Goal: Task Accomplishment & Management: Complete application form

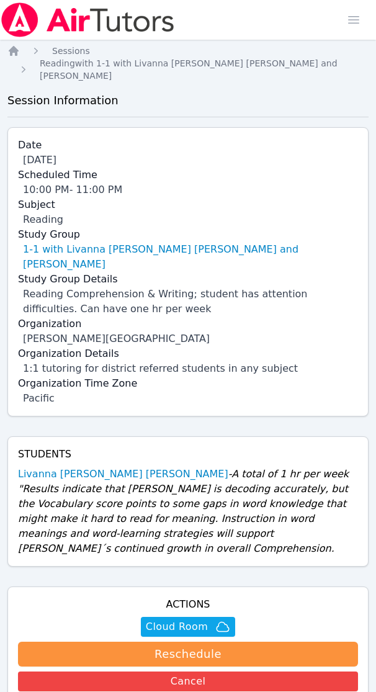
scroll to position [11, 0]
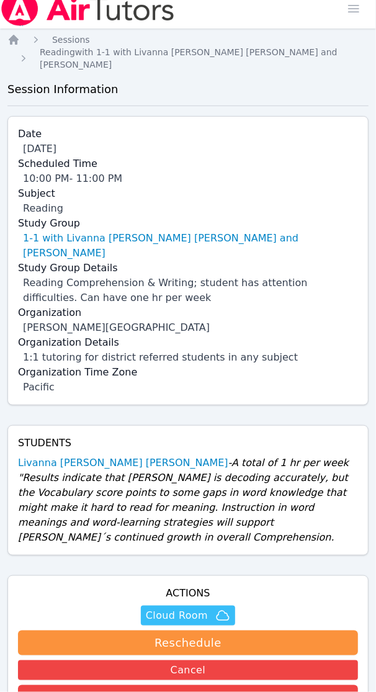
click at [185, 608] on span "Cloud Room" at bounding box center [177, 615] width 62 height 15
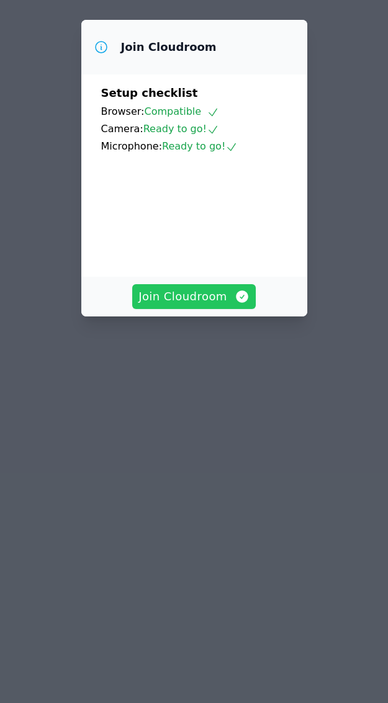
click at [185, 305] on span "Join Cloudroom" at bounding box center [193, 296] width 111 height 17
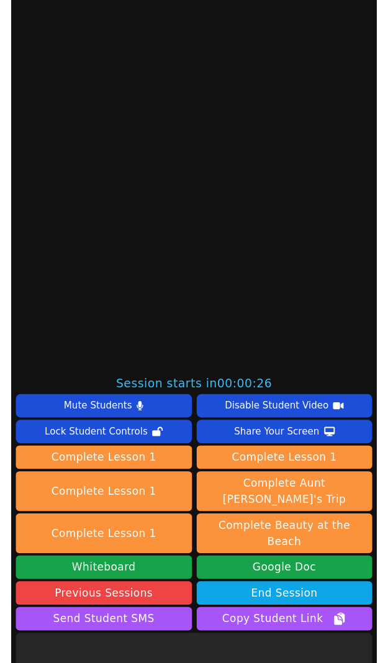
scroll to position [454, 0]
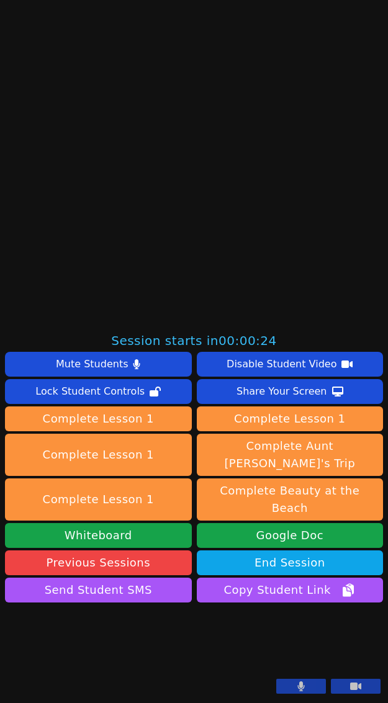
click at [276, 684] on button at bounding box center [301, 686] width 50 height 15
click at [337, 686] on button at bounding box center [356, 686] width 50 height 15
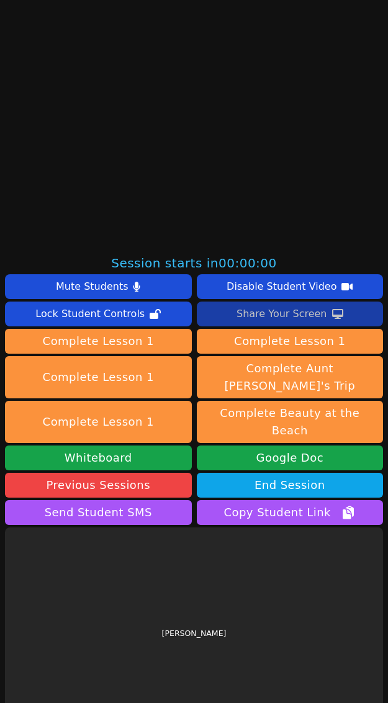
click at [297, 309] on div "Share Your Screen" at bounding box center [281, 314] width 91 height 20
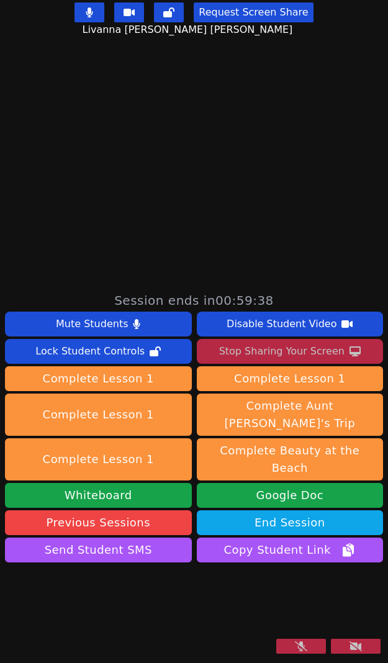
click at [295, 645] on icon at bounding box center [301, 646] width 12 height 10
click at [336, 645] on button at bounding box center [356, 646] width 50 height 15
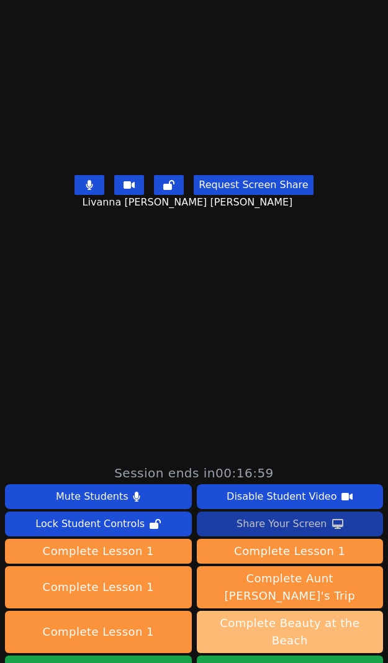
scroll to position [66, 0]
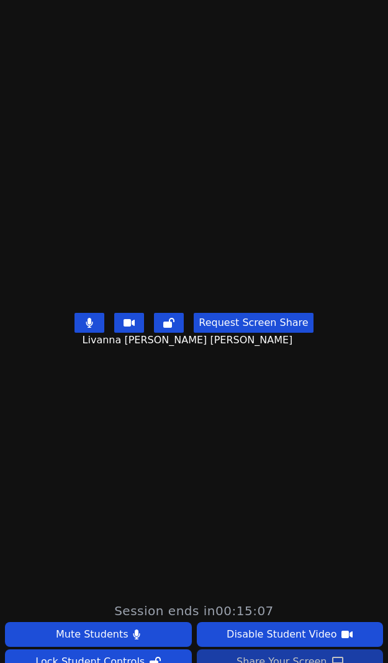
click at [16, 436] on main "[PERSON_NAME] [PERSON_NAME] Request Screen Share Livanna [PERSON_NAME] [PERSON_…" at bounding box center [194, 265] width 388 height 663
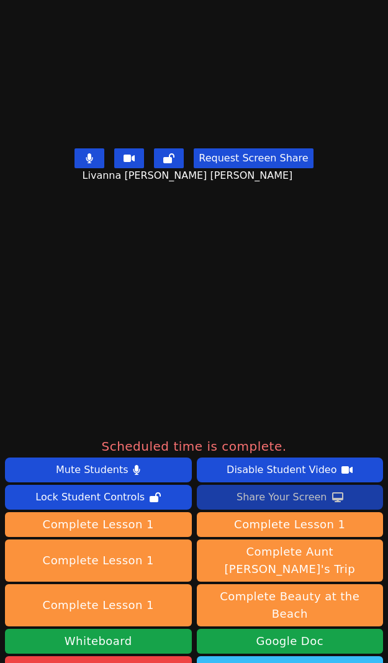
scroll to position [310, 0]
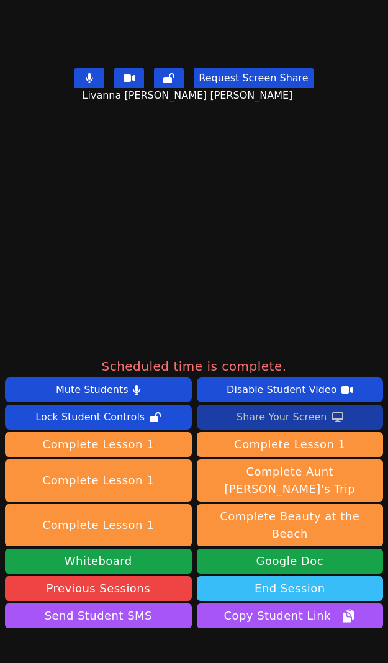
click at [290, 576] on button "End Session" at bounding box center [290, 588] width 187 height 25
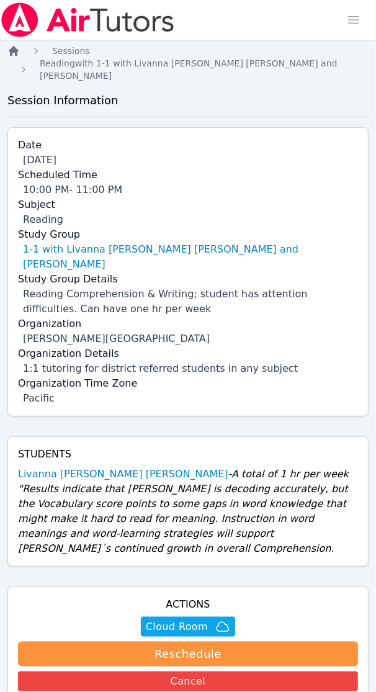
click at [10, 50] on icon "Breadcrumb" at bounding box center [14, 51] width 10 height 10
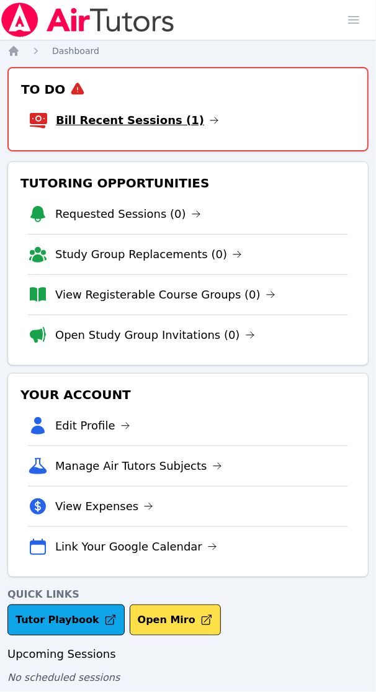
click at [92, 120] on link "Bill Recent Sessions (1)" at bounding box center [137, 120] width 163 height 17
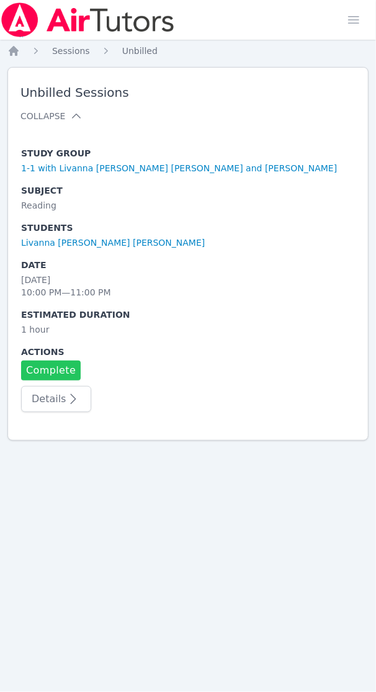
click at [47, 367] on link "Complete" at bounding box center [51, 371] width 60 height 20
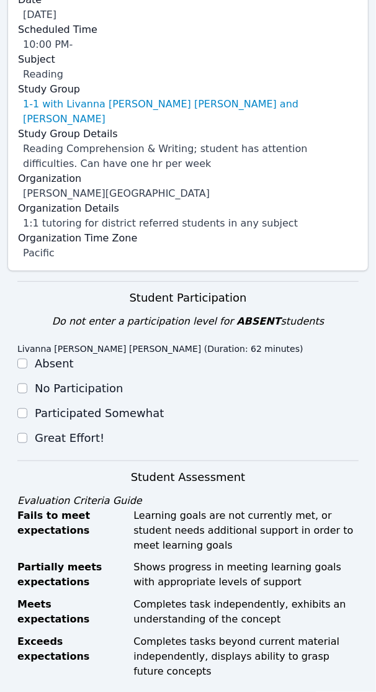
scroll to position [233, 0]
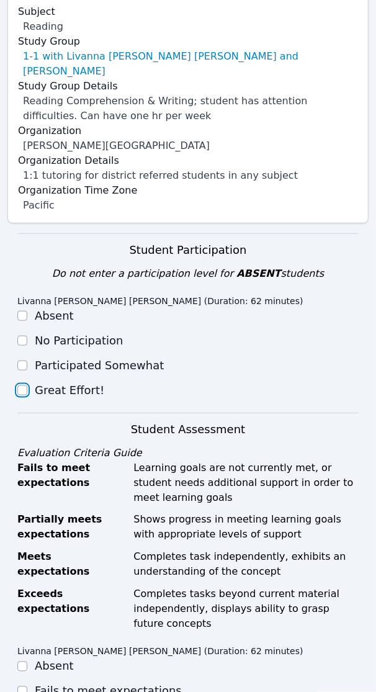
click at [17, 385] on input "Great Effort!" at bounding box center [22, 390] width 10 height 10
checkbox input "true"
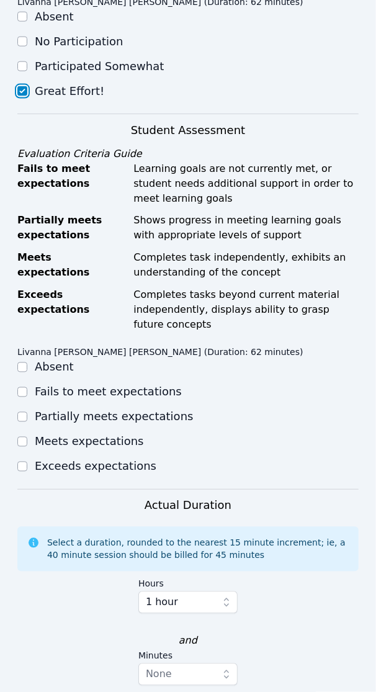
scroll to position [543, 0]
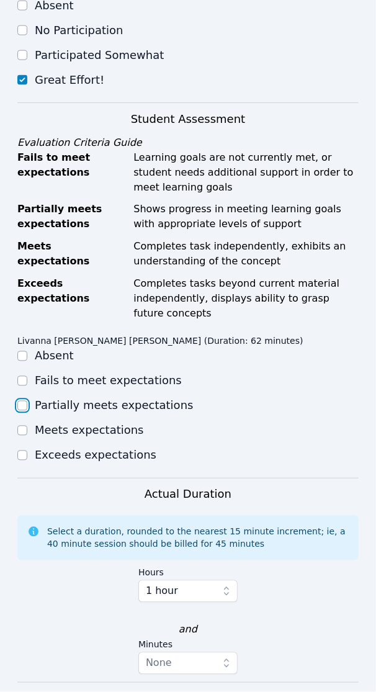
click at [26, 401] on input "Partially meets expectations" at bounding box center [22, 406] width 10 height 10
checkbox input "true"
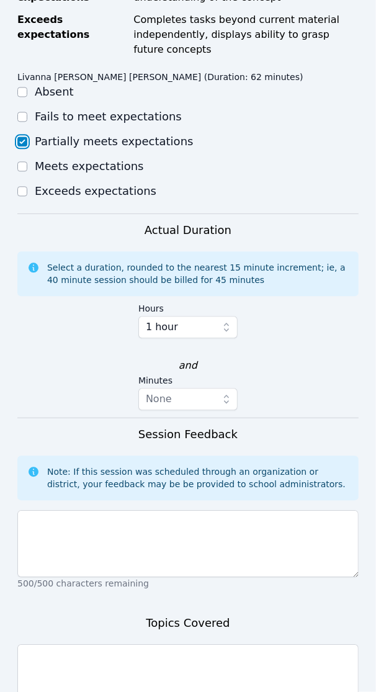
scroll to position [853, 0]
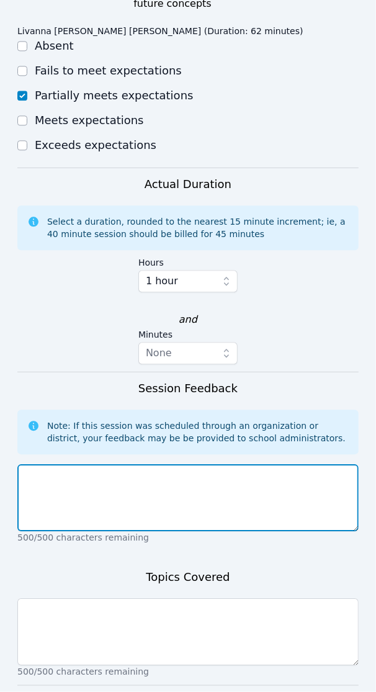
click at [75, 464] on textarea at bounding box center [187, 497] width 341 height 67
paste textarea "[PERSON_NAME] was experienced with the Miro Board, so she warmed up with a prio…"
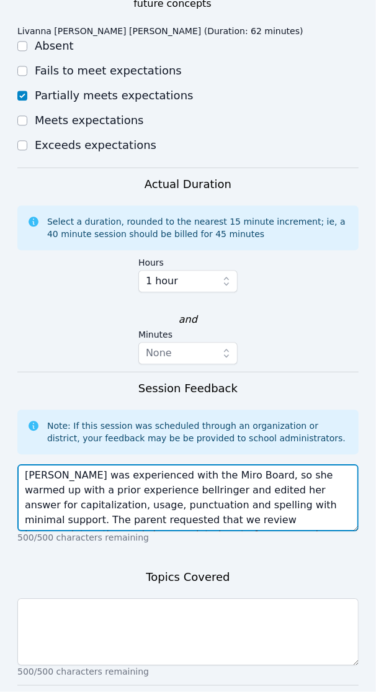
scroll to position [10, 0]
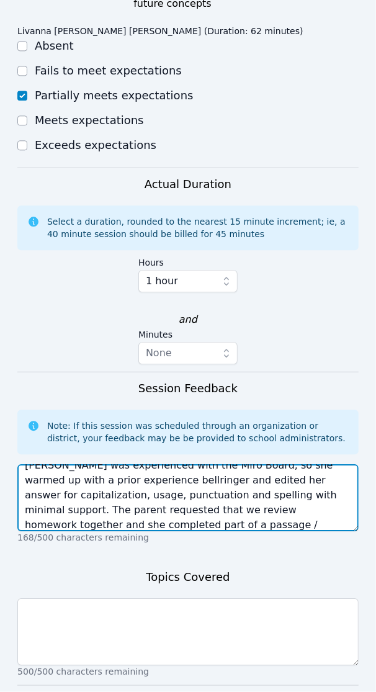
type textarea "[PERSON_NAME] was experienced with the Miro Board, so she warmed up with a prio…"
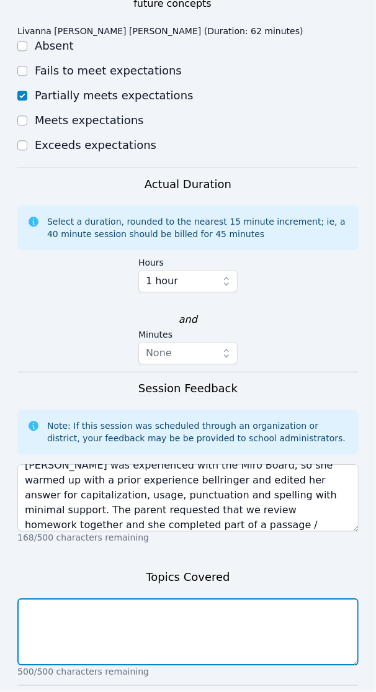
click at [47, 598] on textarea at bounding box center [187, 631] width 341 height 67
paste textarea "prior experience and connections, capitalization, usage, punctuation, spelling,…"
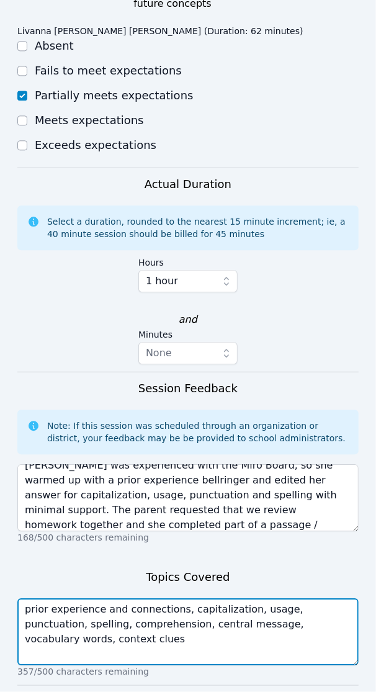
type textarea "prior experience and connections, capitalization, usage, punctuation, spelling,…"
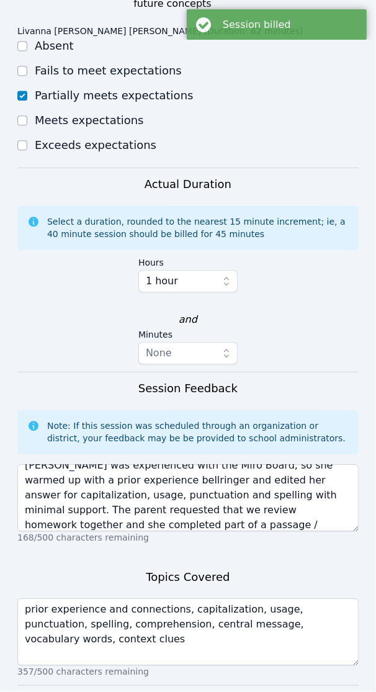
scroll to position [0, 0]
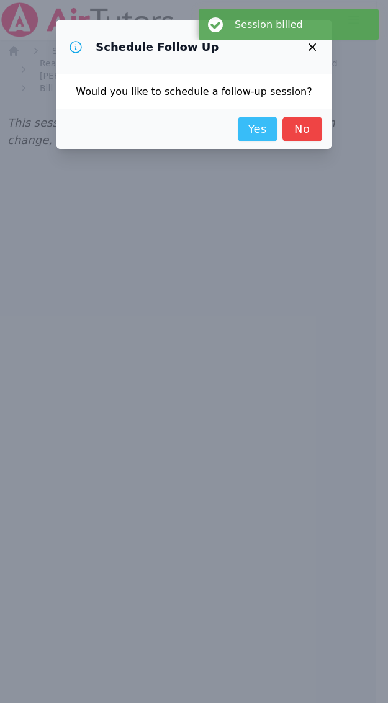
click at [248, 129] on link "Yes" at bounding box center [258, 129] width 40 height 25
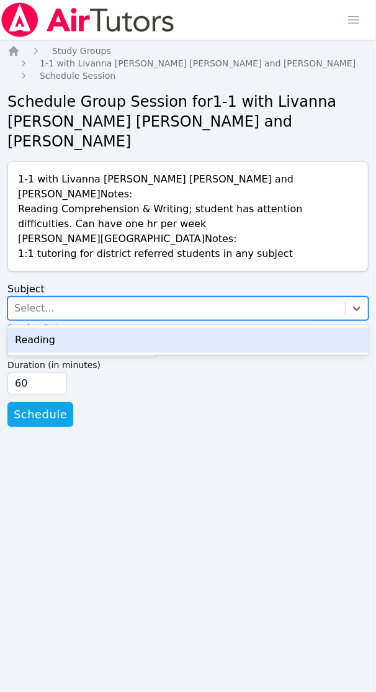
click at [36, 301] on div "Select..." at bounding box center [34, 308] width 40 height 15
click at [51, 328] on div "Reading" at bounding box center [187, 340] width 361 height 25
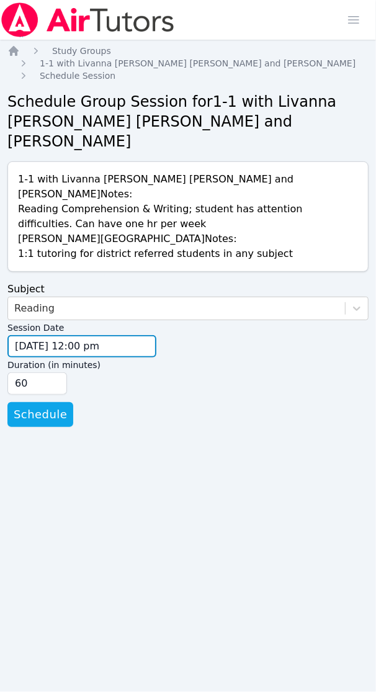
click at [31, 335] on input "[DATE] 12:00 pm" at bounding box center [81, 346] width 149 height 22
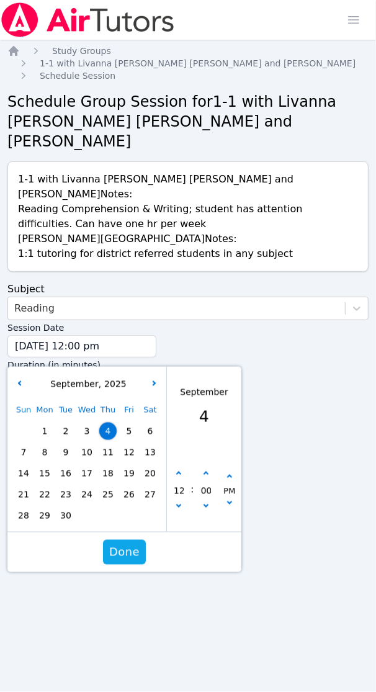
click at [105, 444] on span "11" at bounding box center [107, 452] width 17 height 17
click at [181, 468] on button "button" at bounding box center [179, 474] width 12 height 12
type input "[DATE] 01:00 pm"
type input "01"
click at [181, 468] on button "button" at bounding box center [179, 474] width 12 height 12
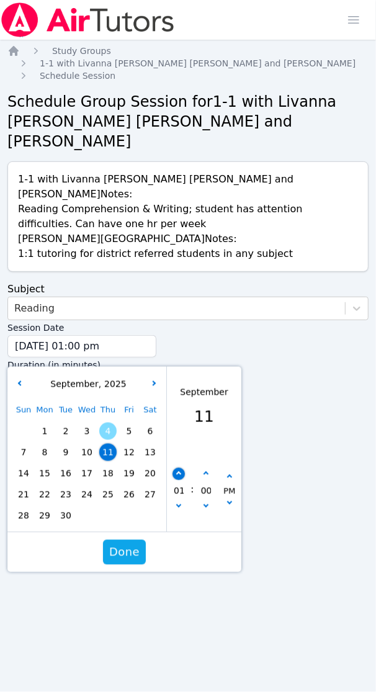
type input "[DATE] 02:00 pm"
type input "02"
click at [181, 468] on button "button" at bounding box center [179, 474] width 12 height 12
type input "[DATE] 03:00 pm"
type input "03"
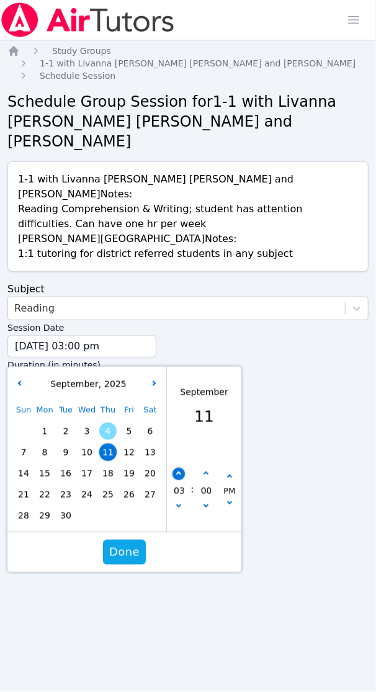
click at [181, 468] on button "button" at bounding box center [179, 474] width 12 height 12
type input "[DATE] 04:00 pm"
type input "04"
click at [181, 468] on button "button" at bounding box center [179, 474] width 12 height 12
type input "[DATE] 05:00 pm"
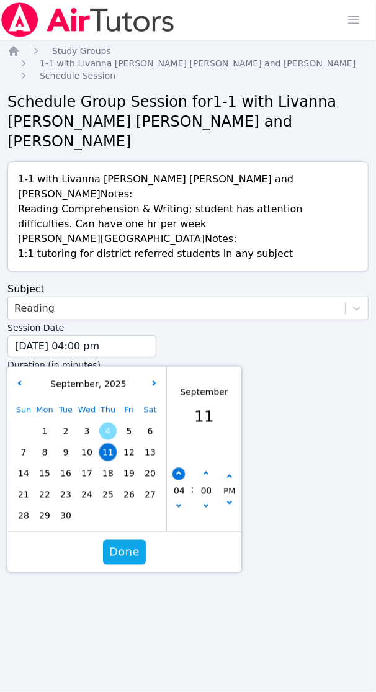
type input "05"
click at [181, 468] on button "button" at bounding box center [179, 474] width 12 height 12
type input "[DATE] 06:00 pm"
type input "06"
click at [181, 468] on button "button" at bounding box center [179, 474] width 12 height 12
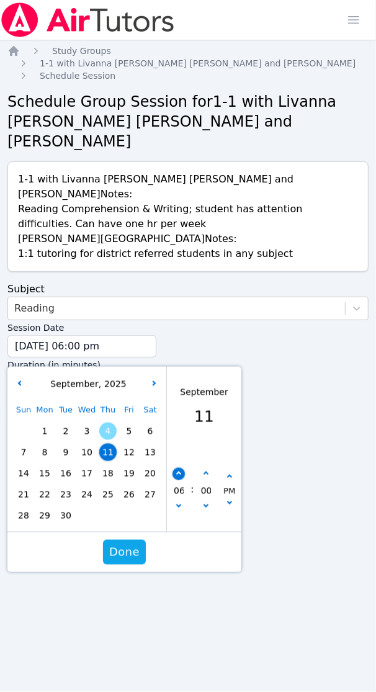
type input "[DATE] 07:00 pm"
type input "07"
click at [181, 468] on button "button" at bounding box center [179, 474] width 12 height 12
type input "[DATE] 08:00 pm"
type input "08"
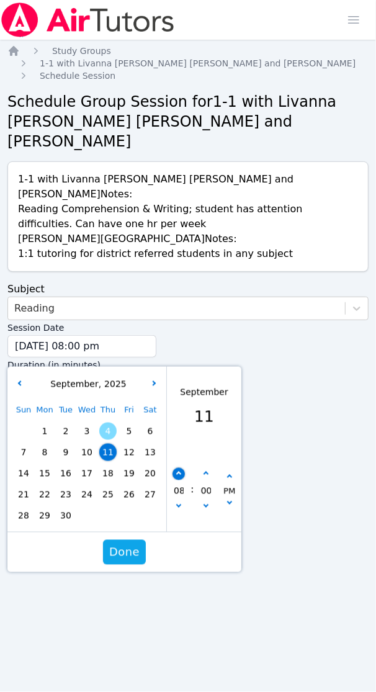
click at [181, 468] on button "button" at bounding box center [179, 474] width 12 height 12
type input "[DATE] 09:00 pm"
type input "09"
click at [181, 468] on button "button" at bounding box center [179, 474] width 12 height 12
type input "[DATE] 10:00 pm"
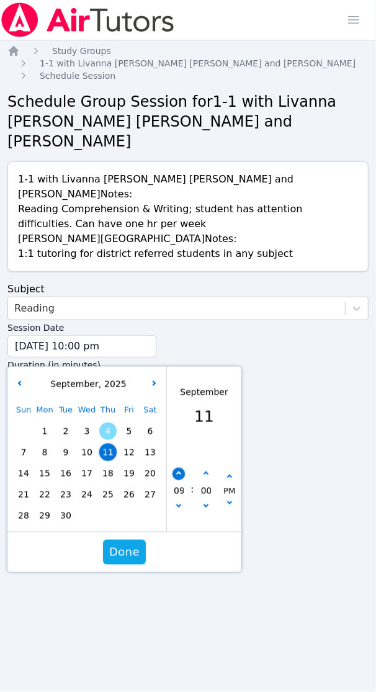
type input "10"
click at [181, 468] on button "button" at bounding box center [179, 474] width 12 height 12
type input "[DATE] 11:00 pm"
type input "11"
click at [181, 501] on button "button" at bounding box center [179, 507] width 12 height 12
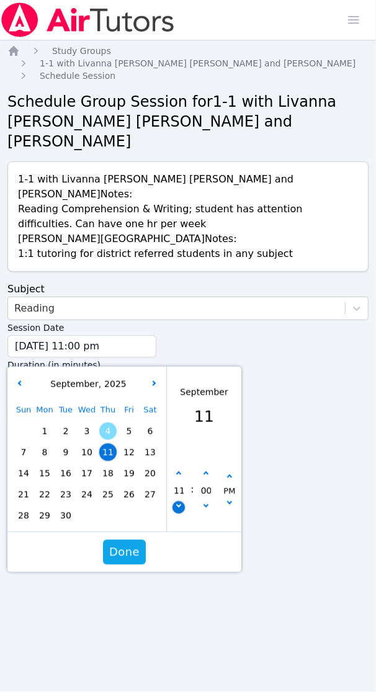
type input "[DATE] 10:00 pm"
type input "10"
click at [115, 544] on span "Done" at bounding box center [124, 552] width 30 height 17
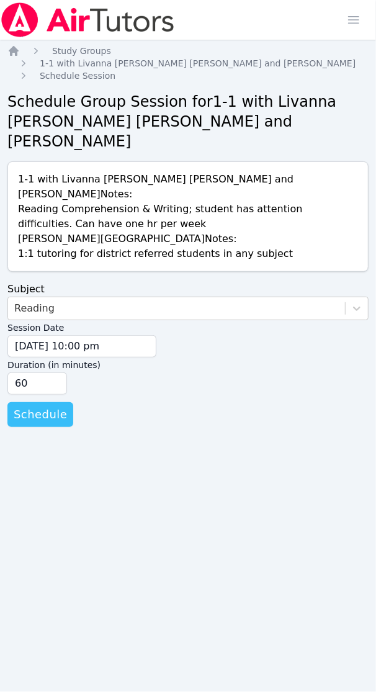
click at [33, 406] on span "Schedule" at bounding box center [40, 414] width 53 height 17
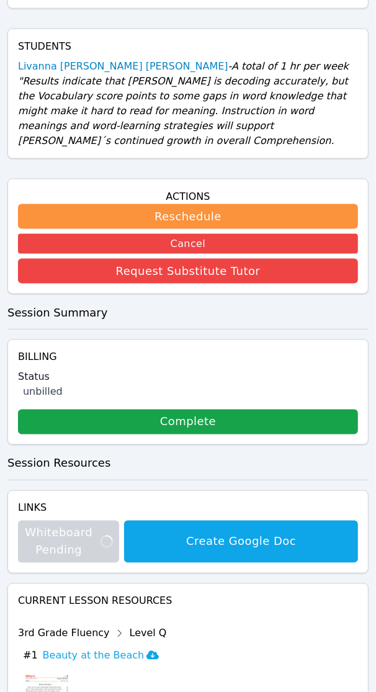
scroll to position [414, 0]
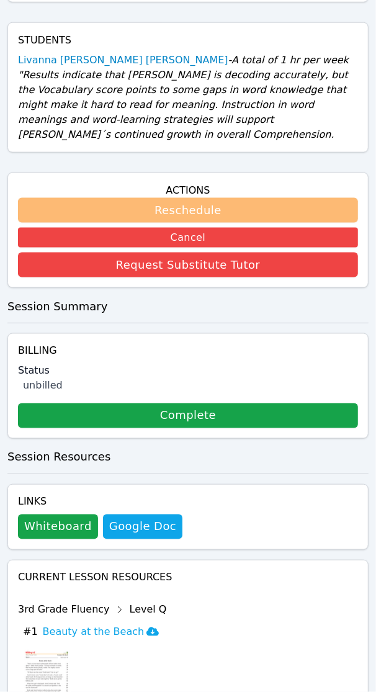
click at [199, 198] on button "Reschedule" at bounding box center [188, 210] width 340 height 25
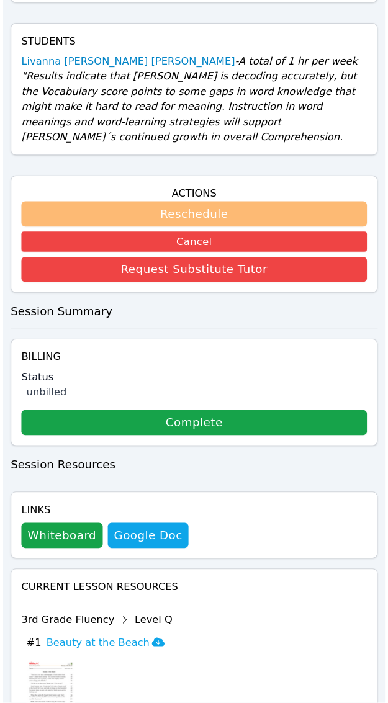
scroll to position [401, 0]
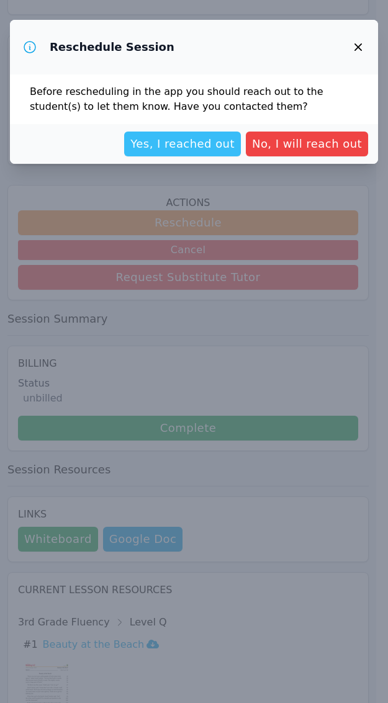
click at [209, 138] on span "Yes, I reached out" at bounding box center [182, 143] width 104 height 17
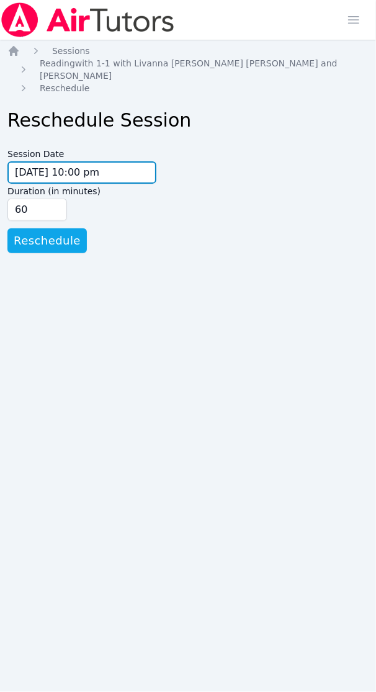
click at [17, 161] on input "[DATE] 10:00 pm" at bounding box center [81, 172] width 149 height 22
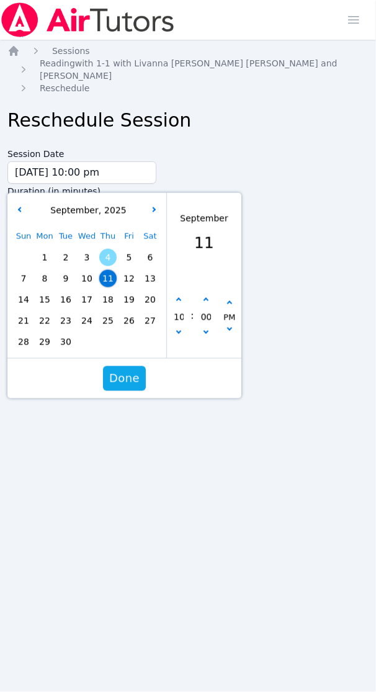
click at [65, 270] on span "9" at bounding box center [65, 278] width 17 height 17
type input "[DATE] 10:00 pm"
click at [128, 366] on button "Done" at bounding box center [124, 378] width 43 height 25
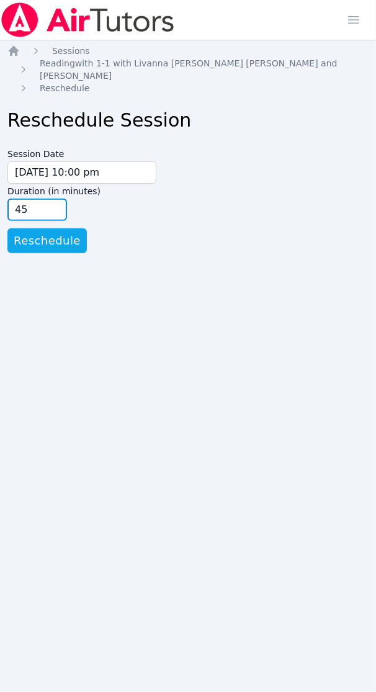
click at [53, 199] on input "45" at bounding box center [37, 210] width 60 height 22
type input "30"
click at [53, 199] on input "30" at bounding box center [37, 210] width 60 height 22
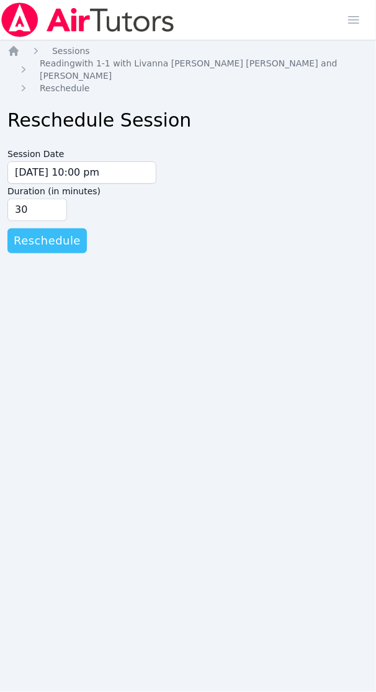
click at [56, 232] on span "Reschedule" at bounding box center [47, 240] width 67 height 17
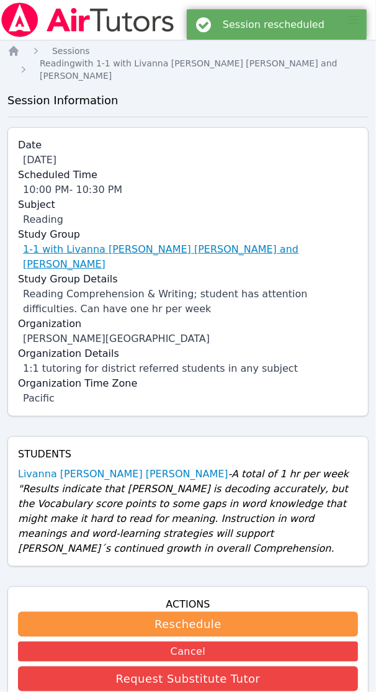
click at [166, 243] on link "1-1 with Livanna [PERSON_NAME] [PERSON_NAME] and [PERSON_NAME]" at bounding box center [190, 257] width 335 height 30
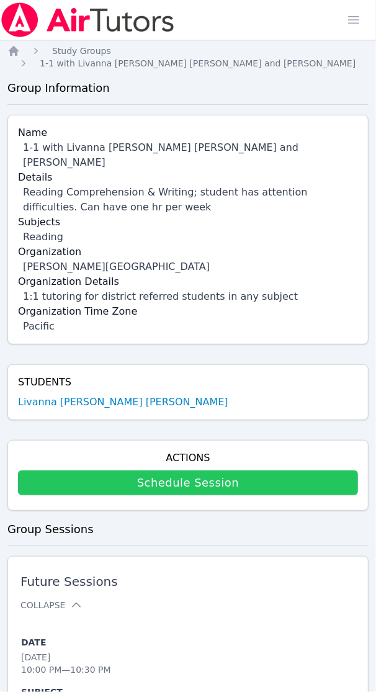
click at [235, 470] on link "Schedule Session" at bounding box center [188, 482] width 340 height 25
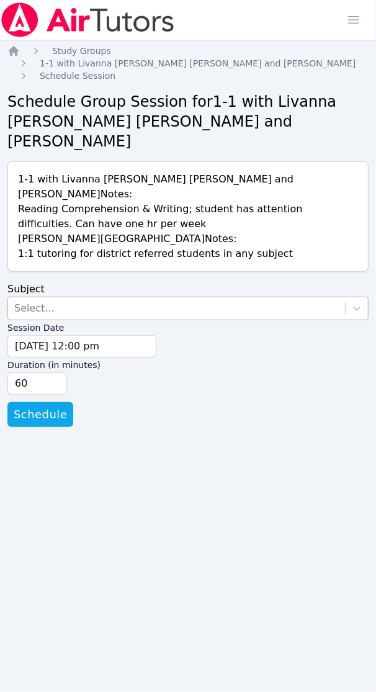
click at [72, 297] on div "Select..." at bounding box center [176, 308] width 337 height 22
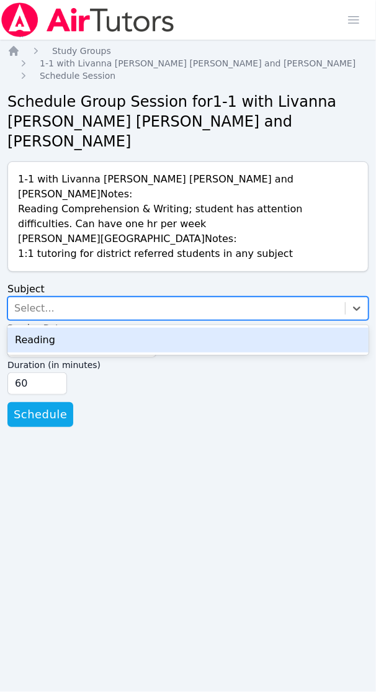
click at [72, 328] on div "Reading" at bounding box center [187, 340] width 361 height 25
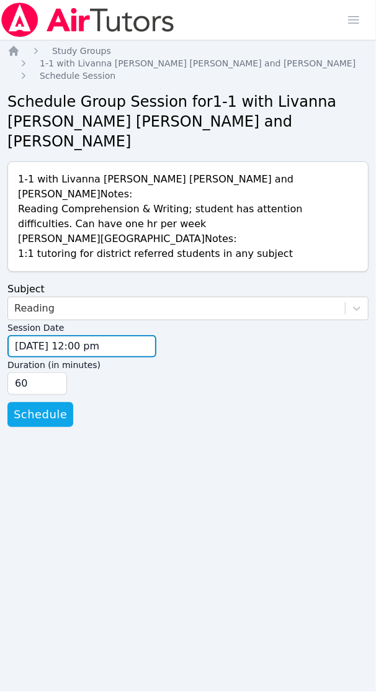
click at [31, 335] on input "[DATE] 12:00 pm" at bounding box center [81, 346] width 149 height 22
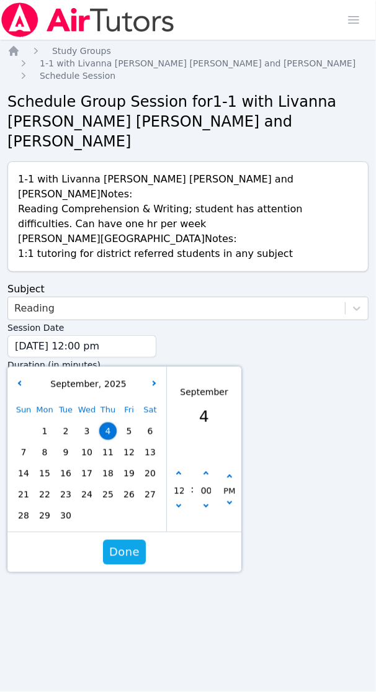
click at [115, 444] on span "11" at bounding box center [107, 452] width 17 height 17
click at [180, 472] on icon "button" at bounding box center [178, 474] width 5 height 5
type input "[DATE] 01:00 pm"
type input "01"
click at [180, 472] on icon "button" at bounding box center [178, 474] width 5 height 5
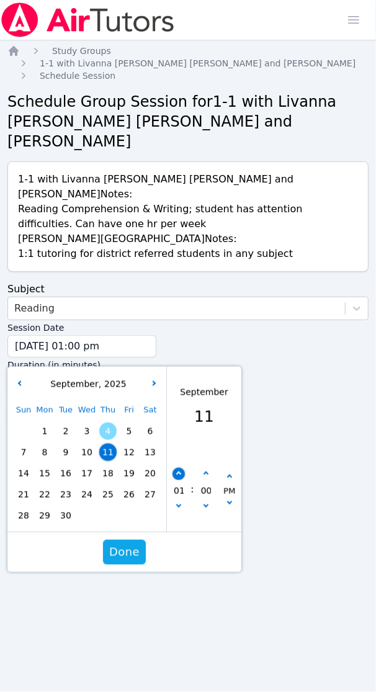
type input "[DATE] 02:00 pm"
type input "02"
click at [180, 472] on icon "button" at bounding box center [178, 474] width 5 height 5
type input "[DATE] 03:00 pm"
type input "03"
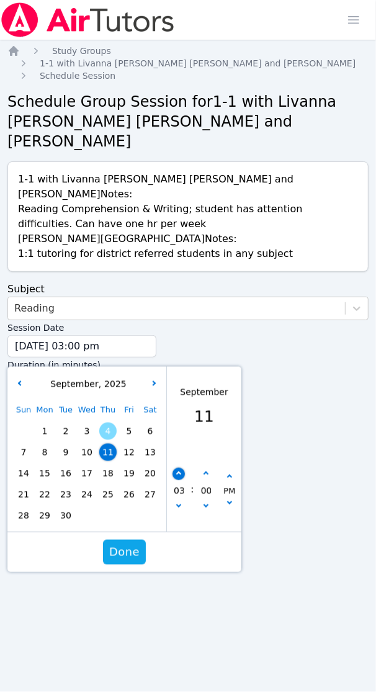
click at [180, 472] on icon "button" at bounding box center [178, 474] width 5 height 5
type input "[DATE] 04:00 pm"
type input "04"
click at [180, 472] on icon "button" at bounding box center [178, 474] width 5 height 5
type input "[DATE] 05:00 pm"
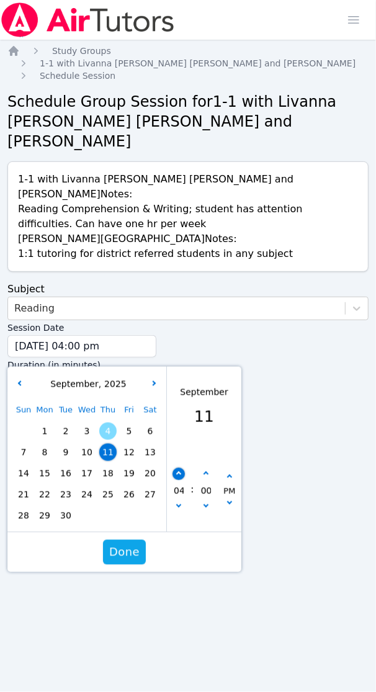
type input "05"
click at [180, 472] on icon "button" at bounding box center [178, 474] width 5 height 5
type input "[DATE] 06:00 pm"
type input "06"
click at [180, 472] on icon "button" at bounding box center [178, 474] width 5 height 5
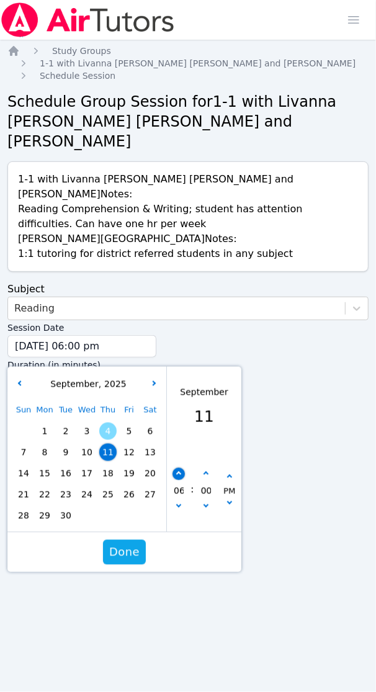
type input "[DATE] 07:00 pm"
type input "07"
click at [180, 472] on icon "button" at bounding box center [178, 474] width 5 height 5
type input "[DATE] 08:00 pm"
type input "08"
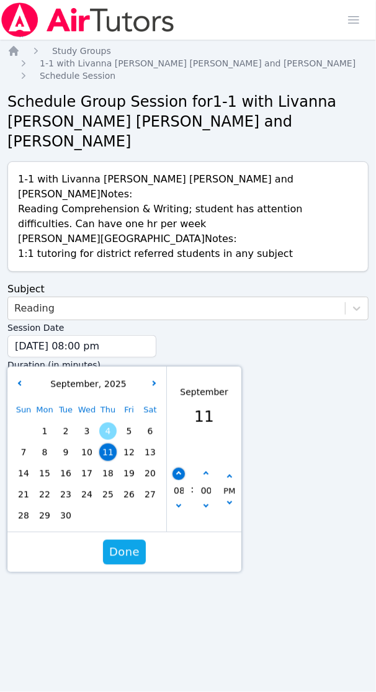
click at [180, 472] on icon "button" at bounding box center [178, 474] width 5 height 5
type input "[DATE] 09:00 pm"
type input "09"
click at [180, 472] on icon "button" at bounding box center [178, 474] width 5 height 5
type input "[DATE] 10:00 pm"
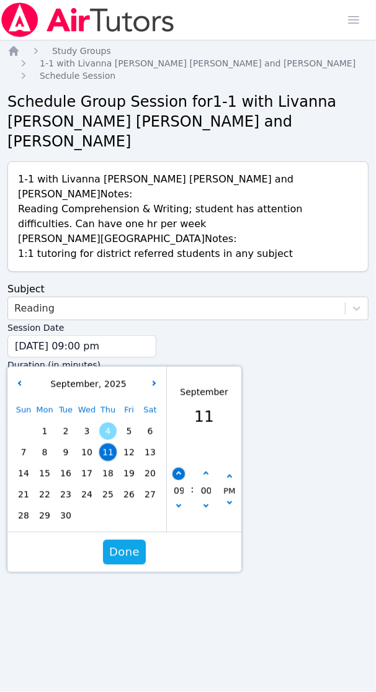
type input "10"
drag, startPoint x: 126, startPoint y: 503, endPoint x: 122, endPoint y: 491, distance: 13.1
click at [126, 544] on span "Done" at bounding box center [124, 552] width 30 height 17
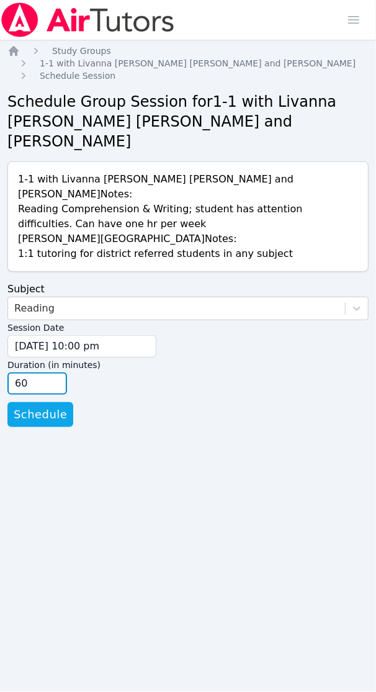
click at [29, 372] on input "60" at bounding box center [37, 383] width 60 height 22
click at [59, 372] on input "45" at bounding box center [37, 383] width 60 height 22
click at [59, 372] on input "30" at bounding box center [37, 383] width 60 height 22
click at [59, 372] on input "15" at bounding box center [37, 383] width 60 height 22
type input "30"
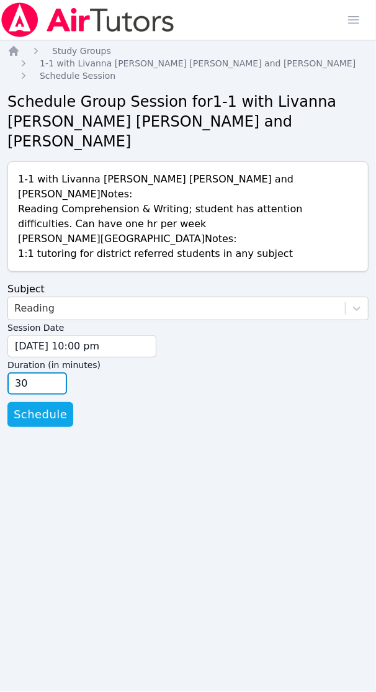
click at [55, 372] on input "30" at bounding box center [37, 383] width 60 height 22
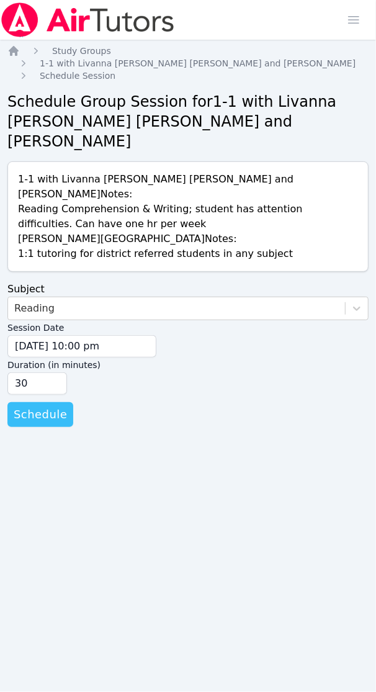
click at [45, 406] on span "Schedule" at bounding box center [40, 414] width 53 height 17
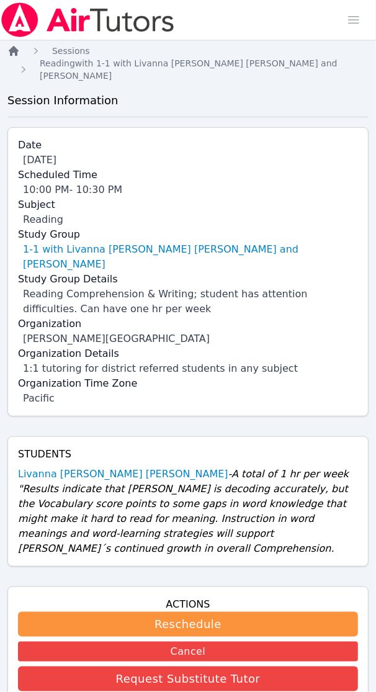
click at [13, 53] on icon "Breadcrumb" at bounding box center [13, 51] width 12 height 12
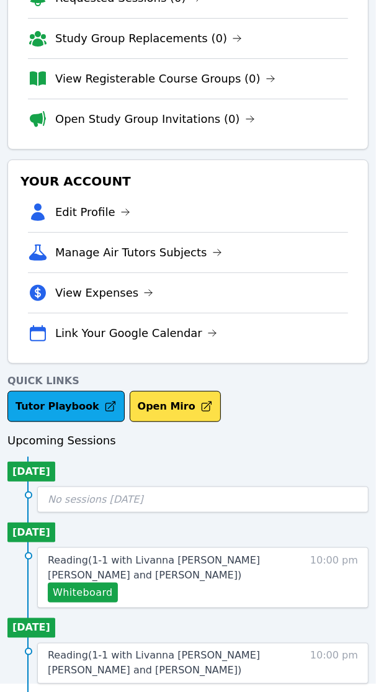
scroll to position [140, 0]
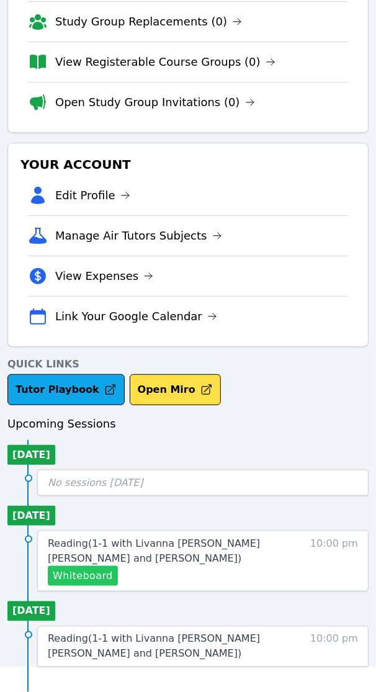
click at [62, 572] on button "Whiteboard" at bounding box center [83, 576] width 70 height 20
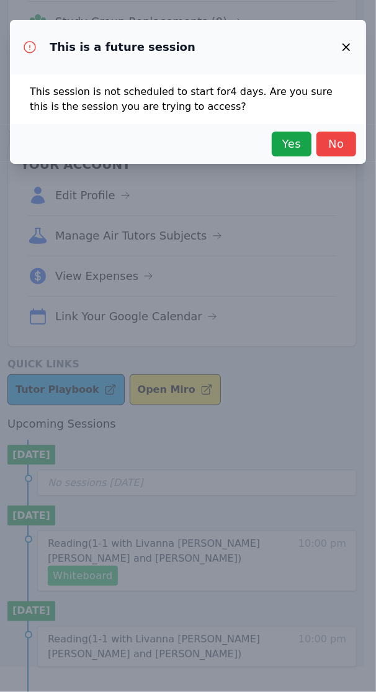
scroll to position [128, 0]
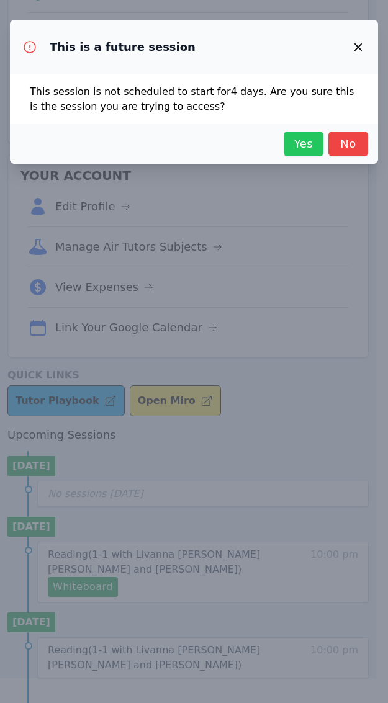
click at [308, 149] on span "Yes" at bounding box center [303, 143] width 27 height 17
